Goal: Task Accomplishment & Management: Manage account settings

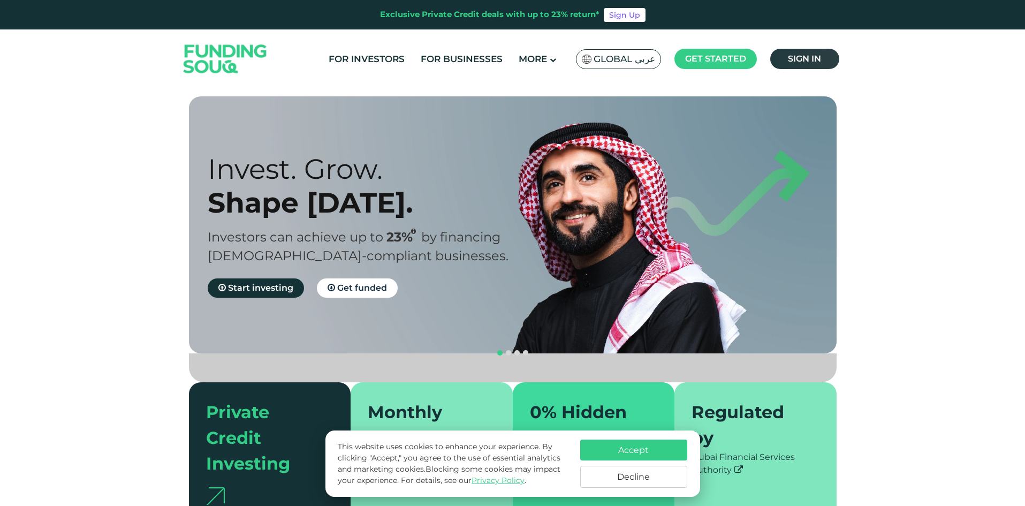
click at [806, 62] on span "Sign in" at bounding box center [804, 59] width 33 height 10
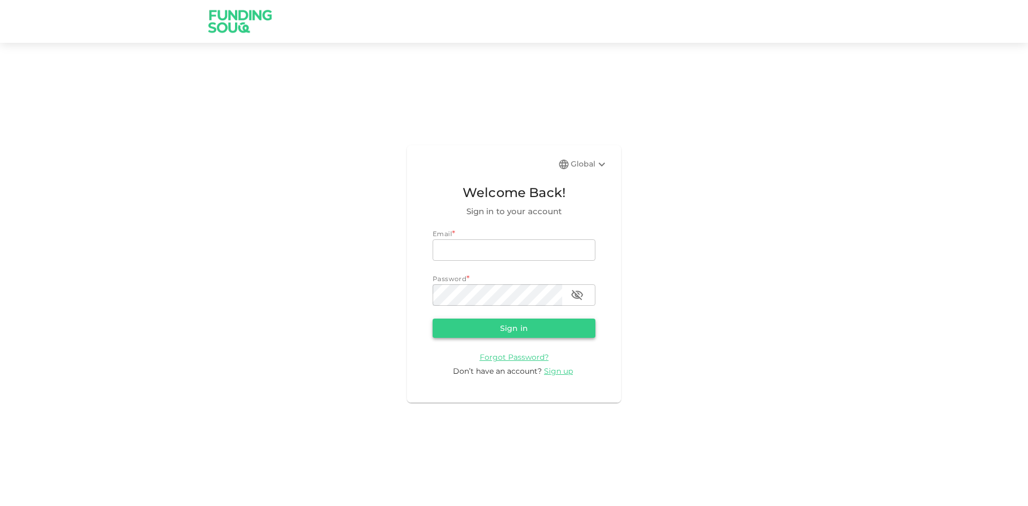
type input "mano.trader2k@gmail.com"
click at [532, 325] on button "Sign in" at bounding box center [513, 327] width 163 height 19
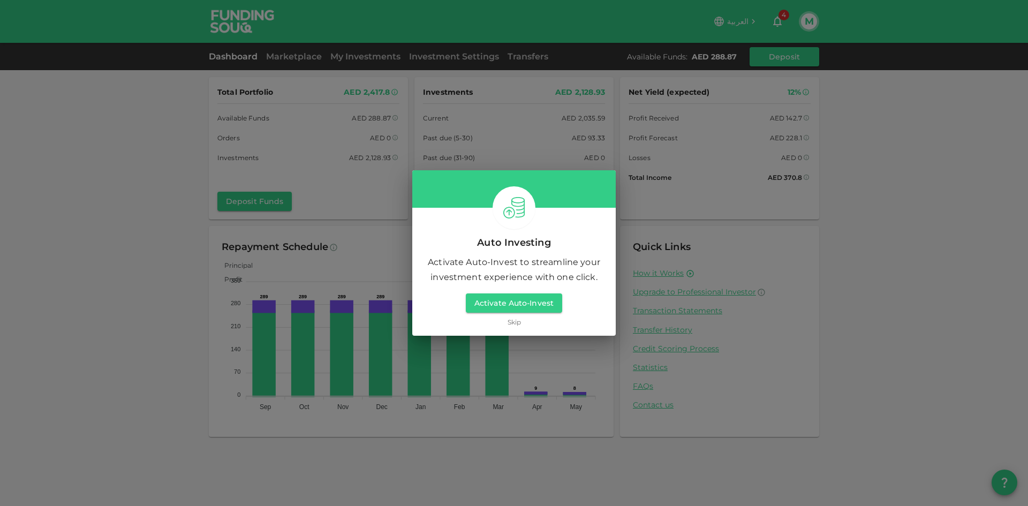
click at [511, 323] on link "Skip" at bounding box center [513, 322] width 13 height 10
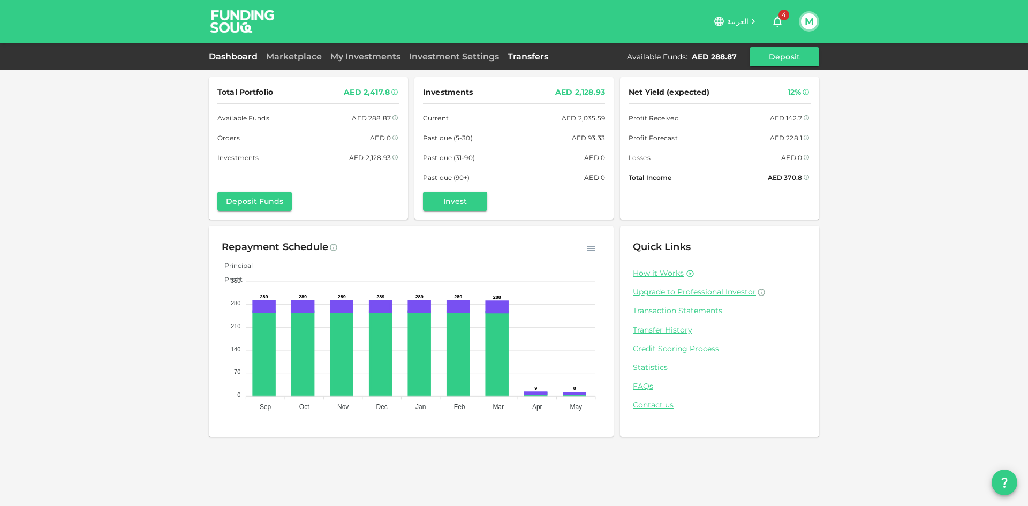
click at [523, 54] on link "Transfers" at bounding box center [527, 56] width 49 height 10
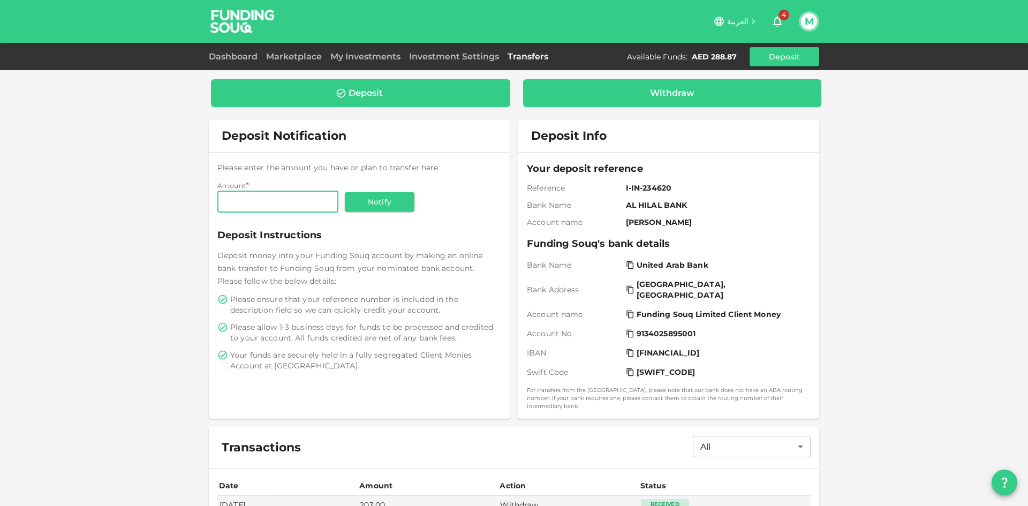
click at [618, 90] on div "Withdraw" at bounding box center [672, 93] width 282 height 11
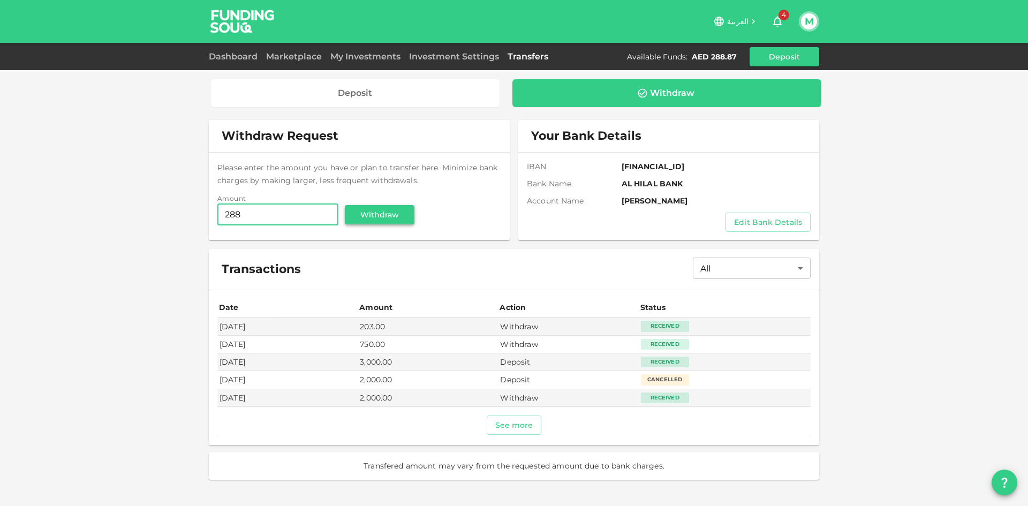
type input "288"
click at [364, 217] on button "Withdraw" at bounding box center [380, 214] width 70 height 19
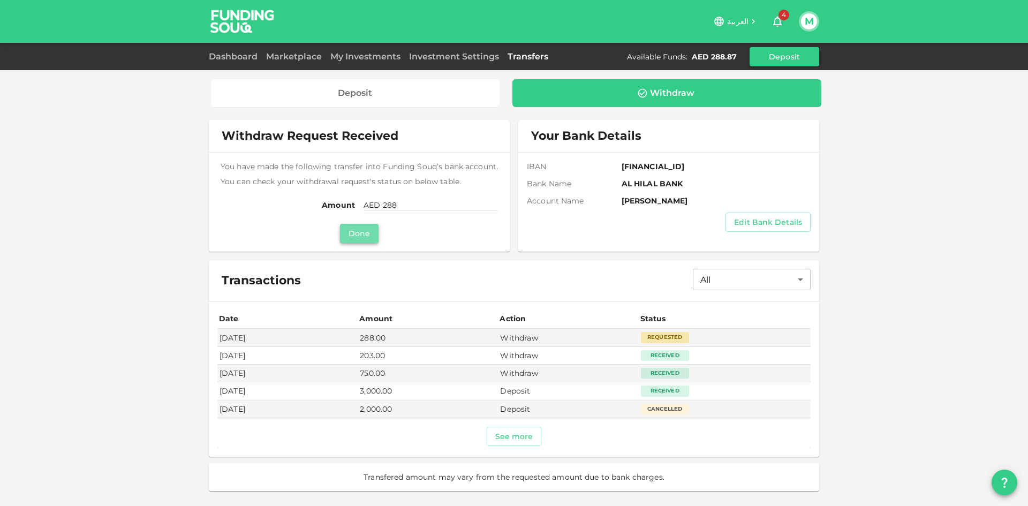
click at [363, 231] on button "Done" at bounding box center [359, 233] width 39 height 19
